Goal: Information Seeking & Learning: Find specific page/section

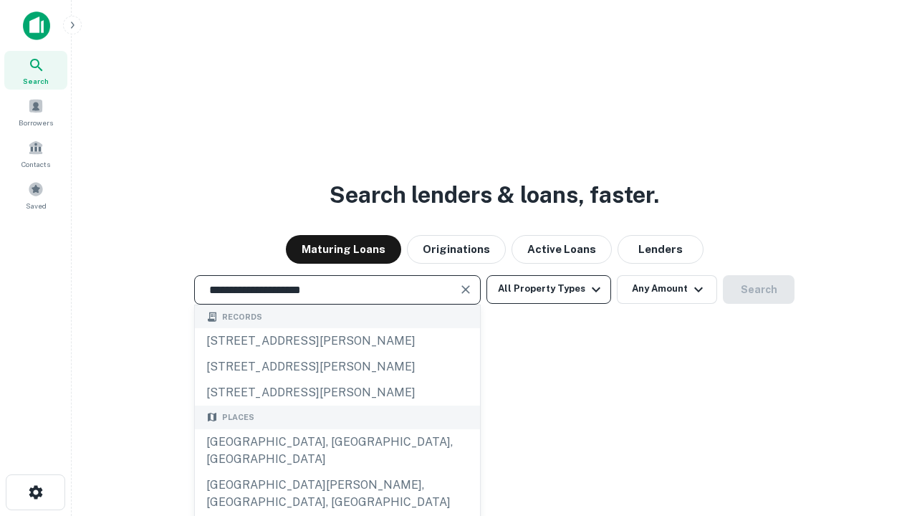
click at [337, 472] on div "[GEOGRAPHIC_DATA], [GEOGRAPHIC_DATA], [GEOGRAPHIC_DATA]" at bounding box center [337, 450] width 285 height 43
click at [549, 289] on button "All Property Types" at bounding box center [549, 289] width 125 height 29
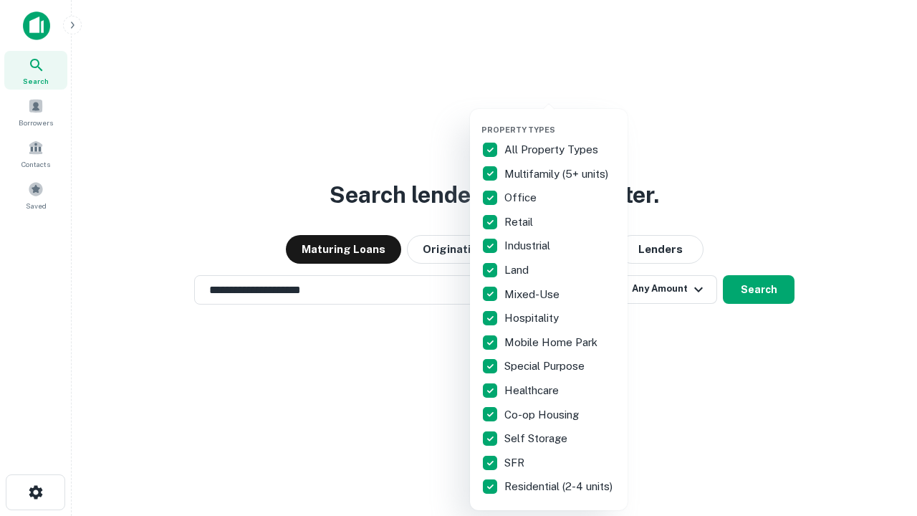
type input "**********"
click at [560, 120] on button "button" at bounding box center [560, 120] width 158 height 1
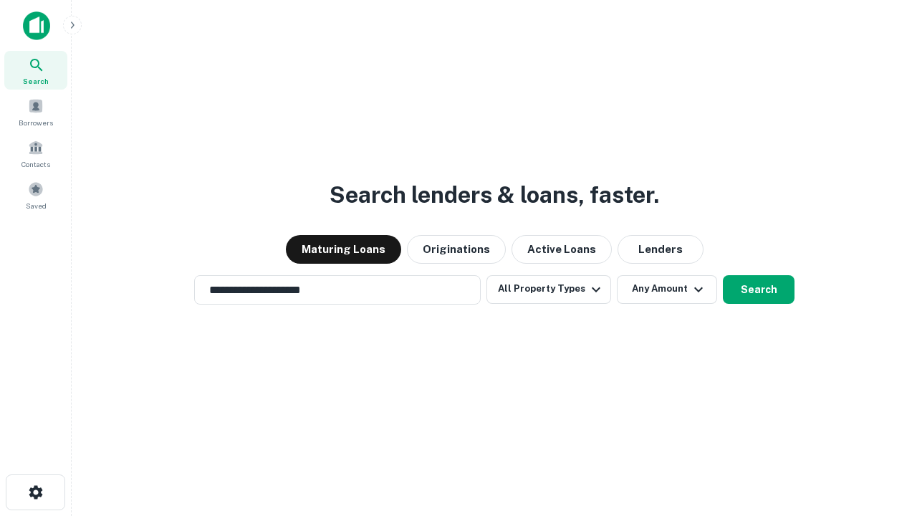
scroll to position [22, 0]
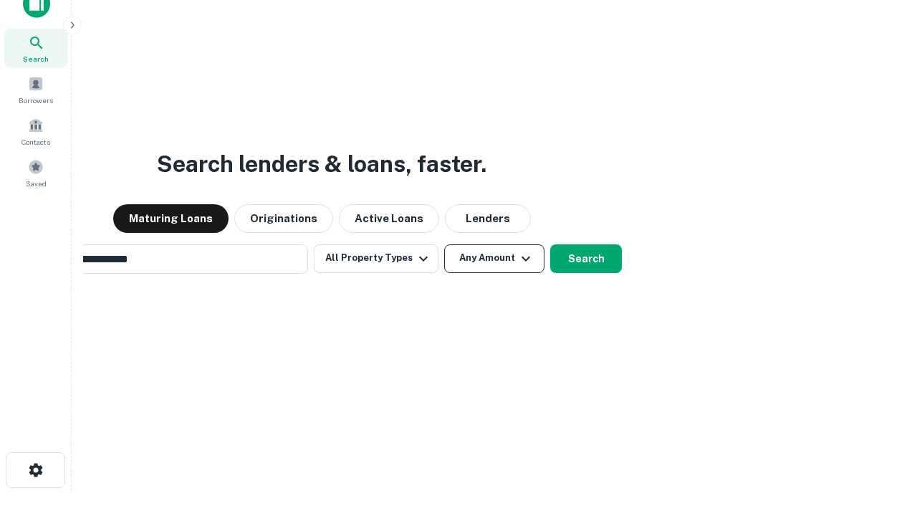
click at [444, 244] on button "Any Amount" at bounding box center [494, 258] width 100 height 29
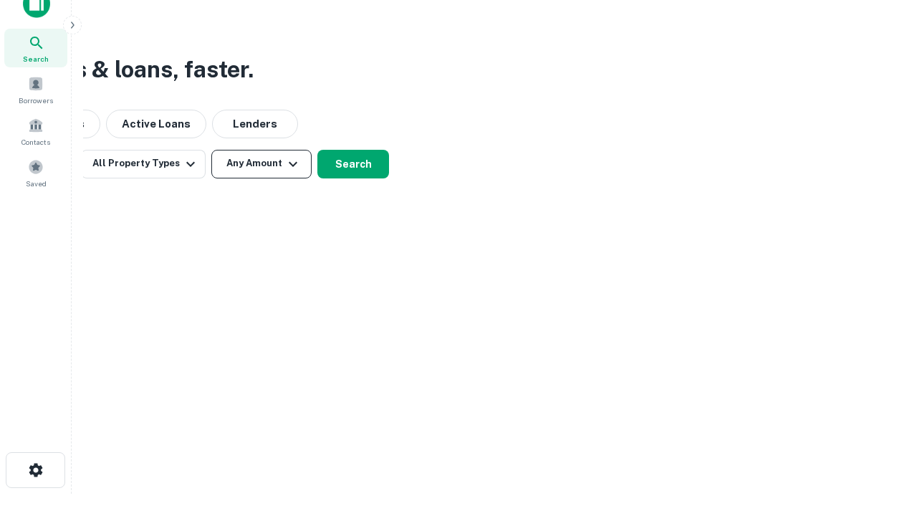
scroll to position [23, 0]
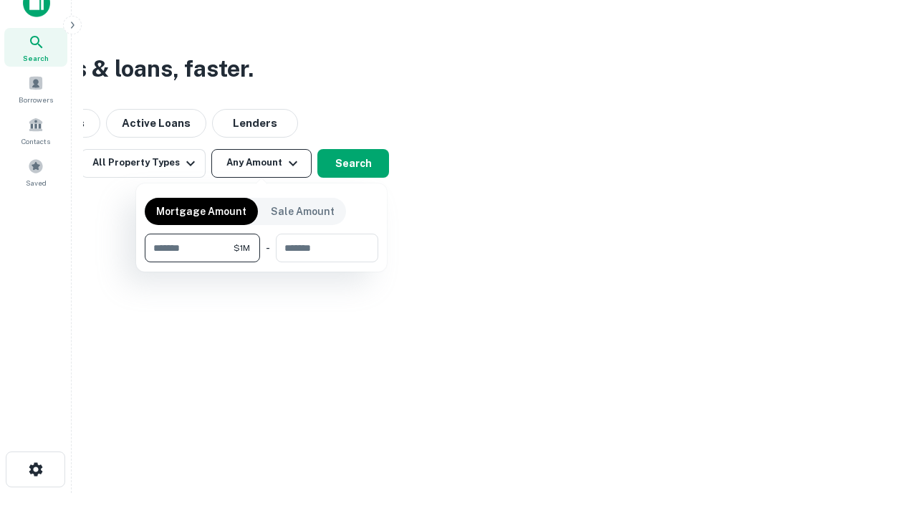
type input "*******"
click at [262, 262] on button "button" at bounding box center [262, 262] width 234 height 1
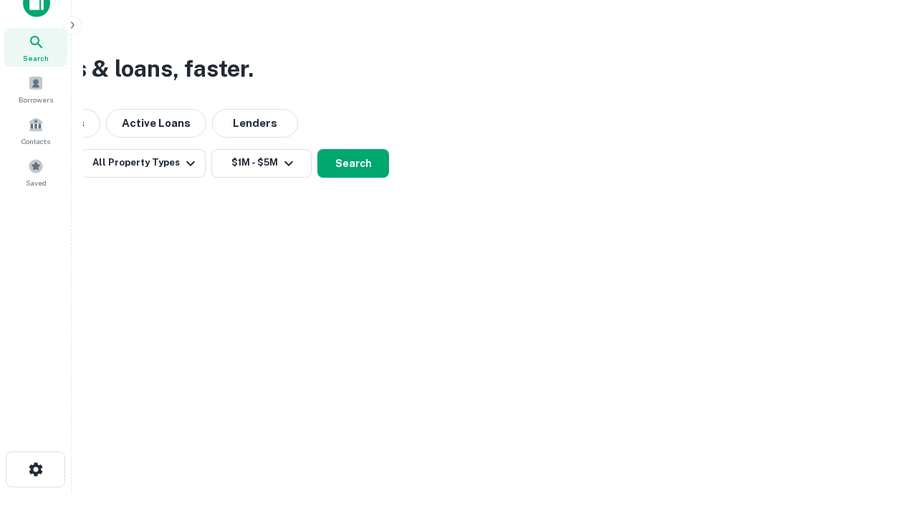
scroll to position [22, 0]
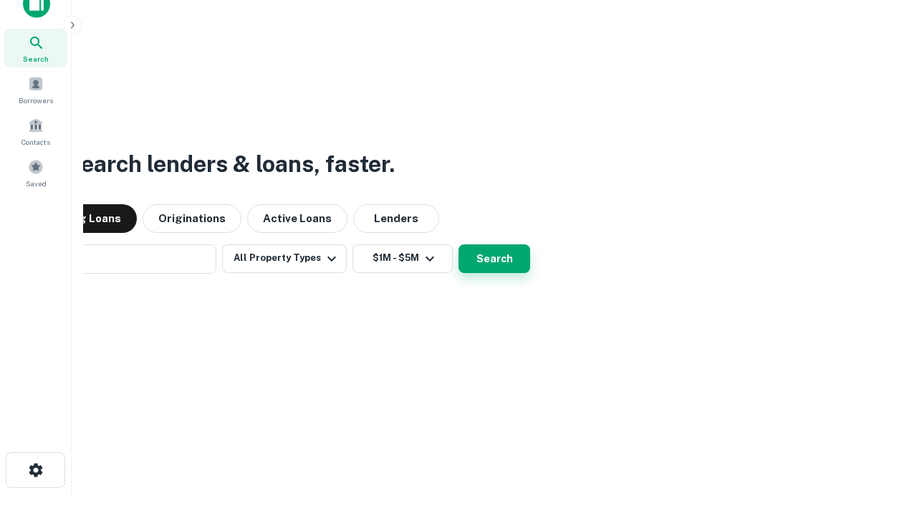
click at [459, 244] on button "Search" at bounding box center [495, 258] width 72 height 29
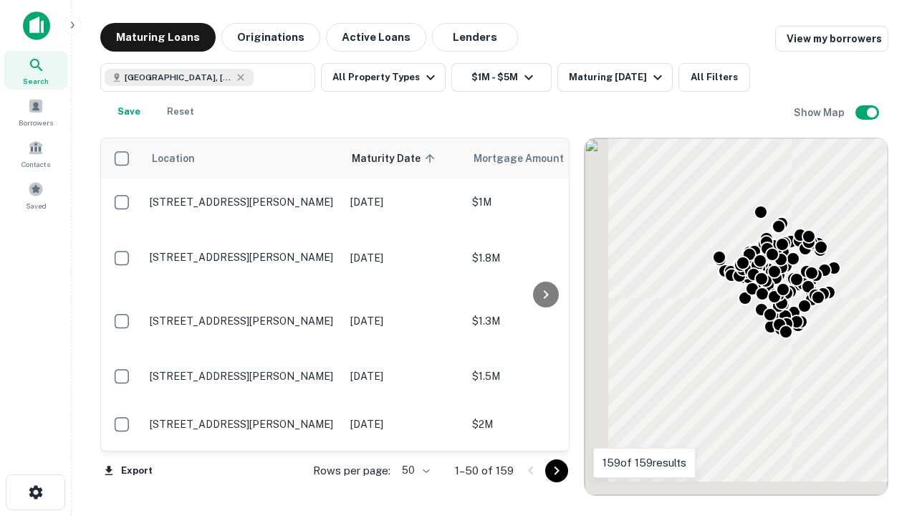
click at [413, 470] on body "Search Borrowers Contacts Saved Maturing Loans Originations Active Loans Lender…" at bounding box center [458, 258] width 917 height 516
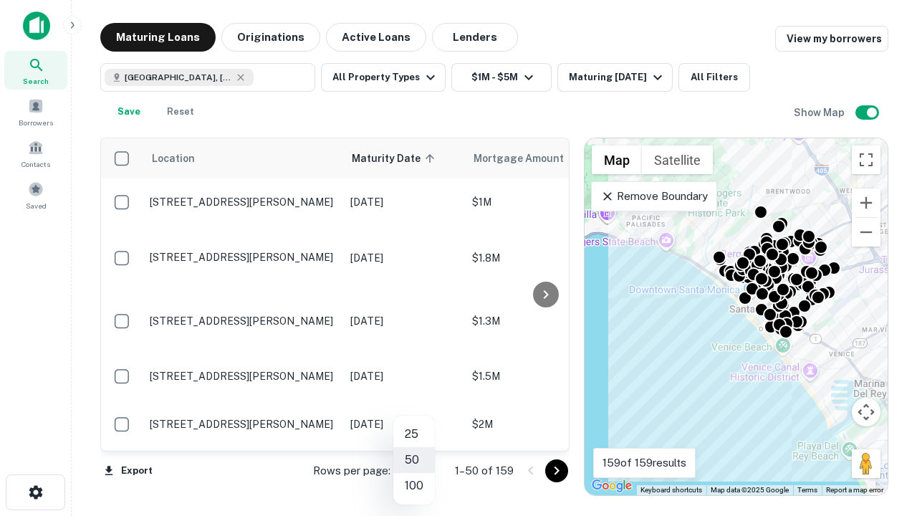
click at [414, 434] on li "25" at bounding box center [414, 434] width 42 height 26
